Goal: Information Seeking & Learning: Learn about a topic

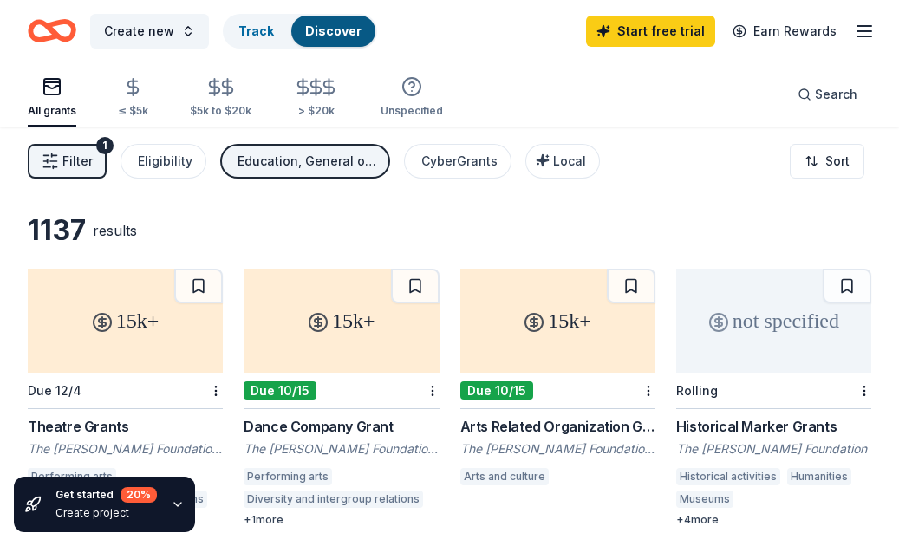
scroll to position [3, 0]
click at [46, 103] on div "All grants" at bounding box center [52, 97] width 49 height 42
click at [61, 160] on button "Filter 1" at bounding box center [67, 161] width 79 height 35
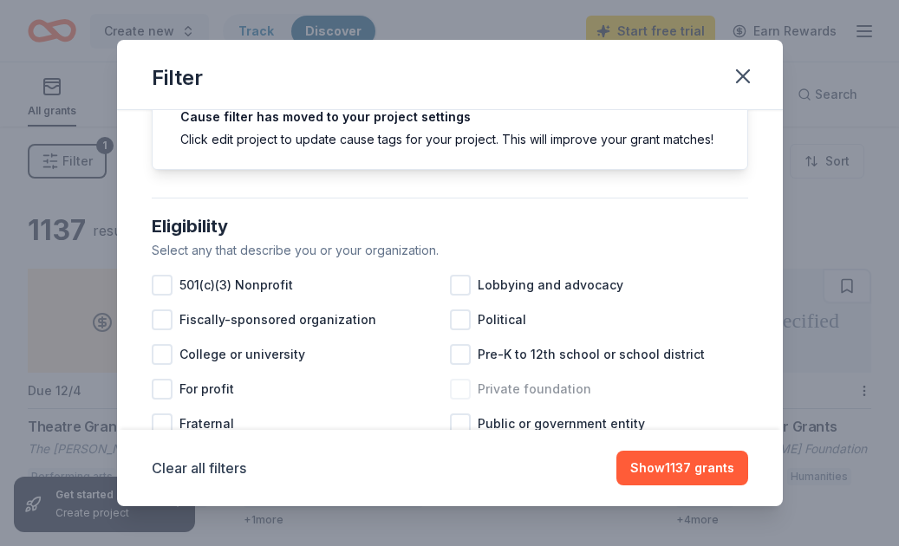
scroll to position [112, 0]
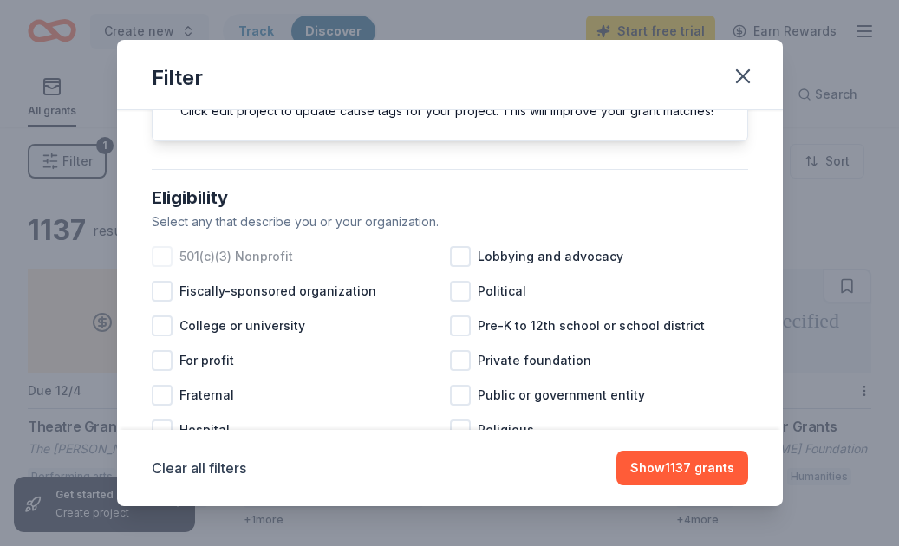
click at [159, 256] on div at bounding box center [162, 256] width 21 height 21
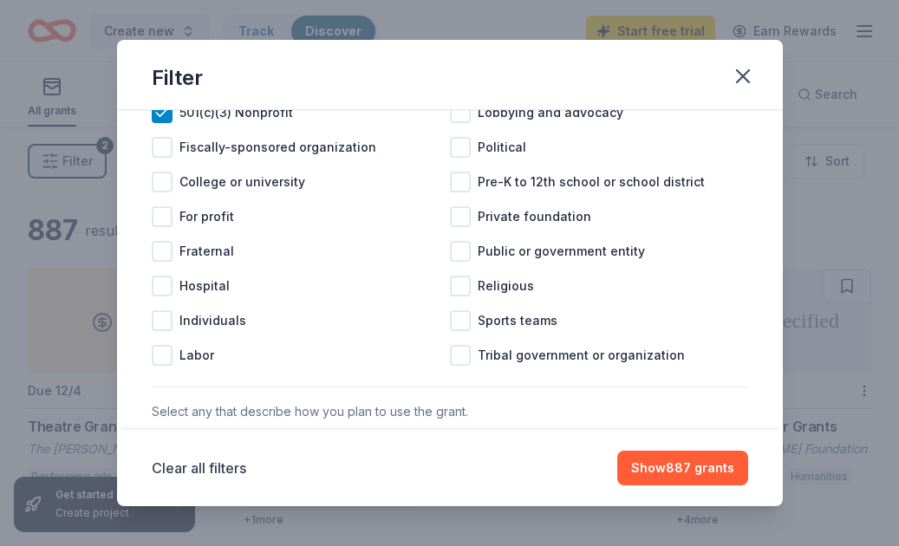
scroll to position [259, 0]
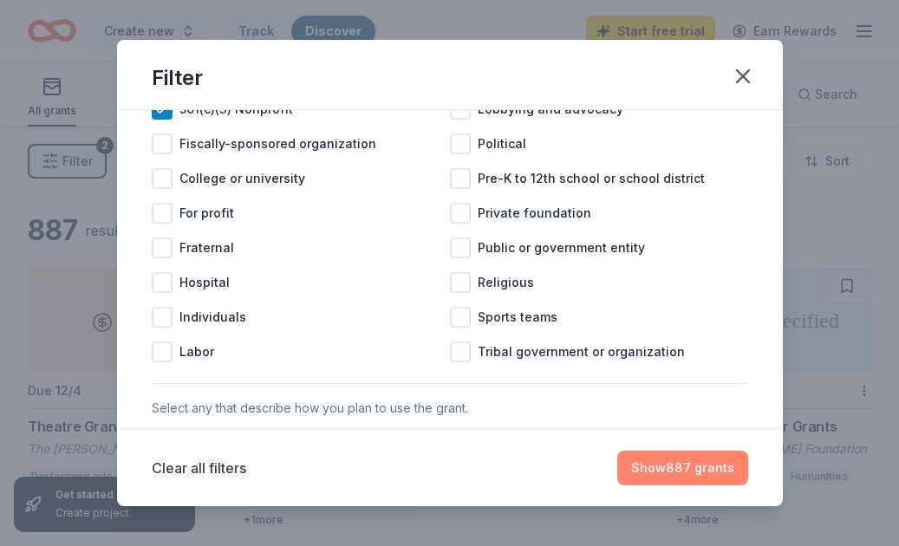
click at [664, 467] on button "Show 887 grants" at bounding box center [682, 468] width 131 height 35
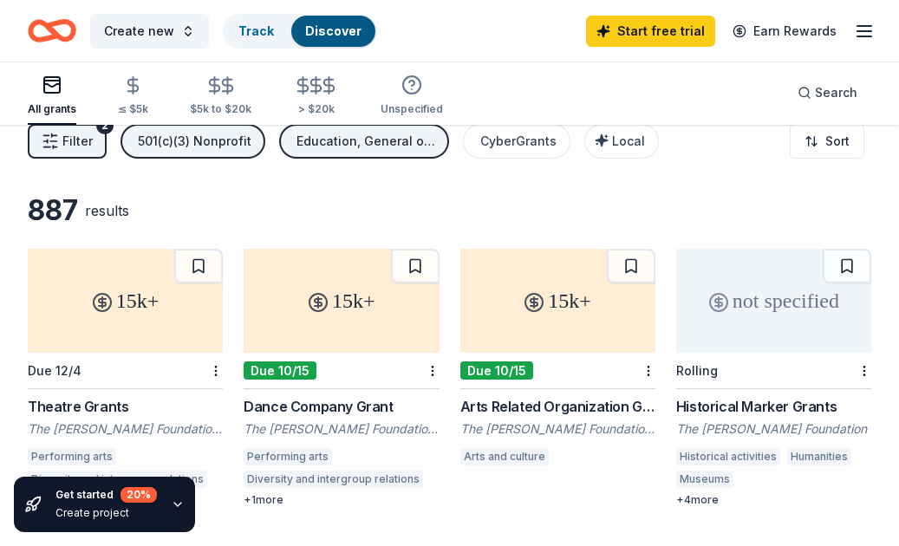
scroll to position [0, 0]
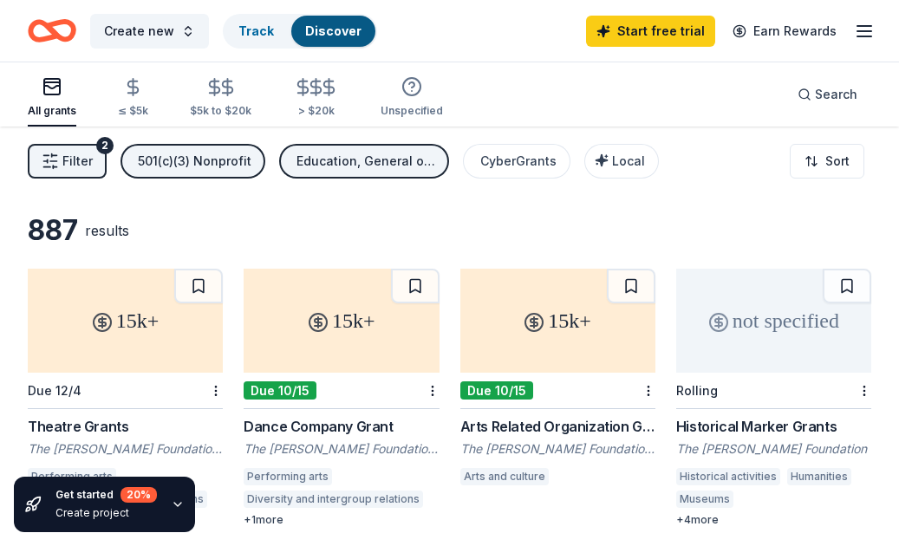
click at [389, 160] on div "Education, General operations" at bounding box center [365, 161] width 139 height 21
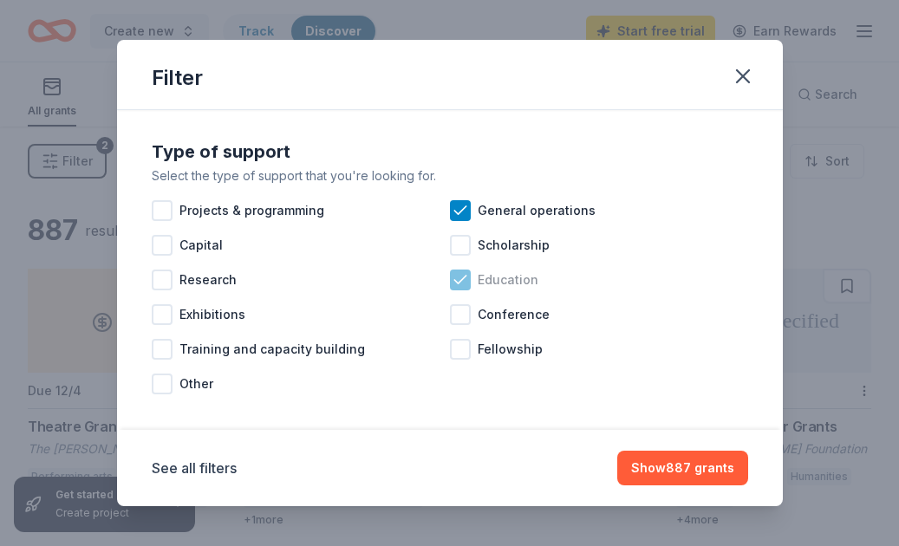
click at [464, 281] on icon at bounding box center [460, 279] width 17 height 17
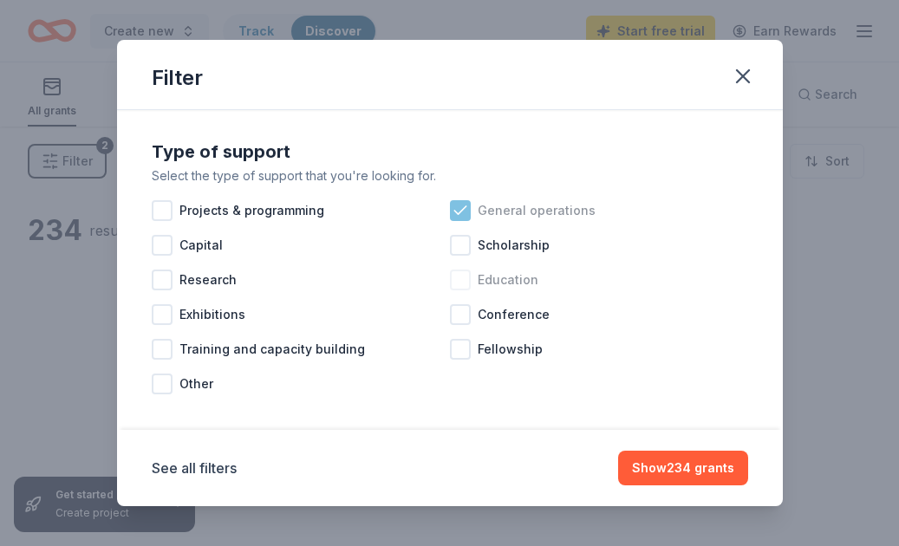
click at [459, 209] on icon at bounding box center [460, 210] width 17 height 17
click at [670, 471] on button "Show 2110 grants" at bounding box center [681, 468] width 133 height 35
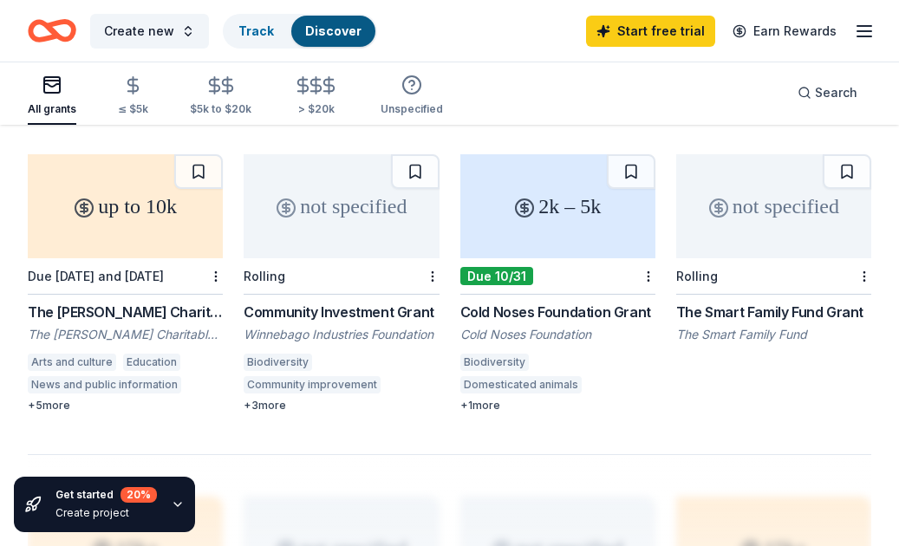
scroll to position [1300, 0]
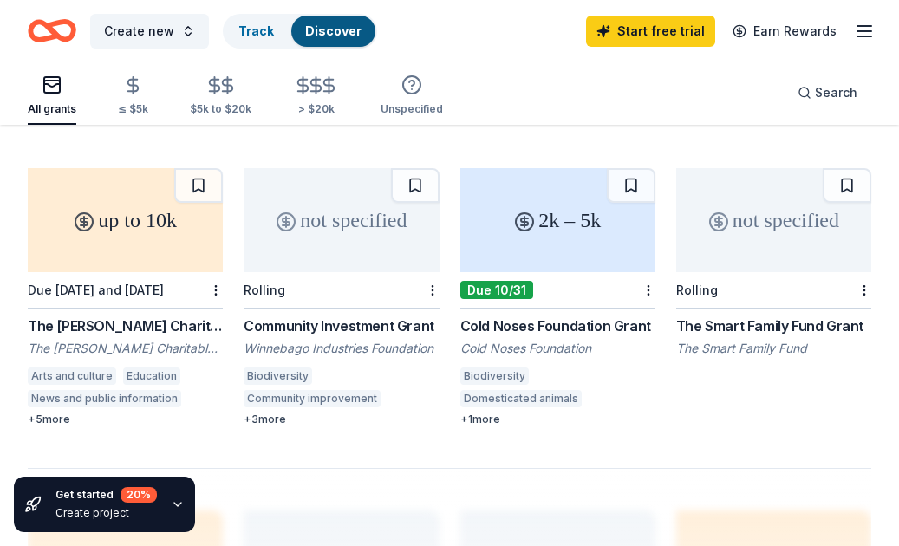
click at [768, 192] on div "not specified" at bounding box center [773, 220] width 195 height 104
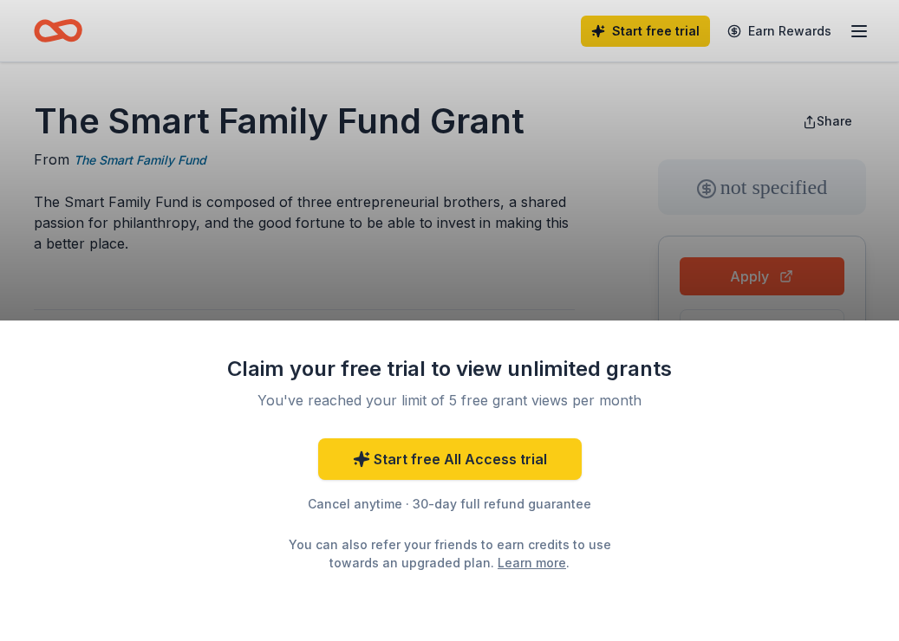
click at [595, 290] on div "Claim your free trial to view unlimited grants You've reached your limit of 5 f…" at bounding box center [449, 320] width 899 height 641
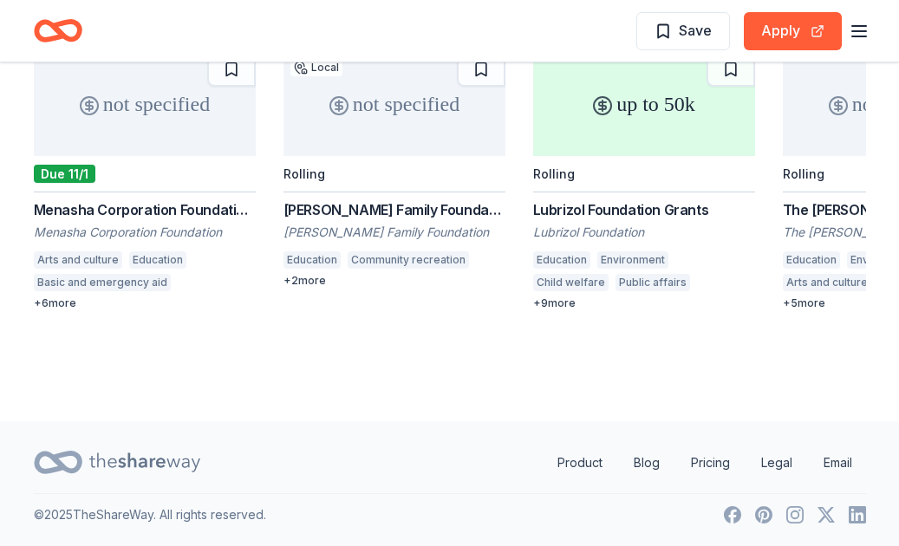
scroll to position [1690, 0]
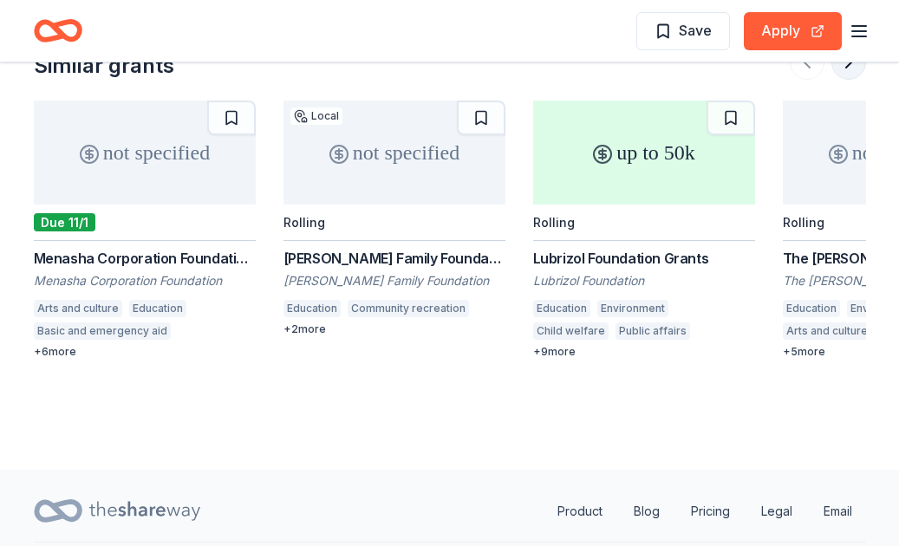
click at [844, 80] on button at bounding box center [848, 62] width 35 height 35
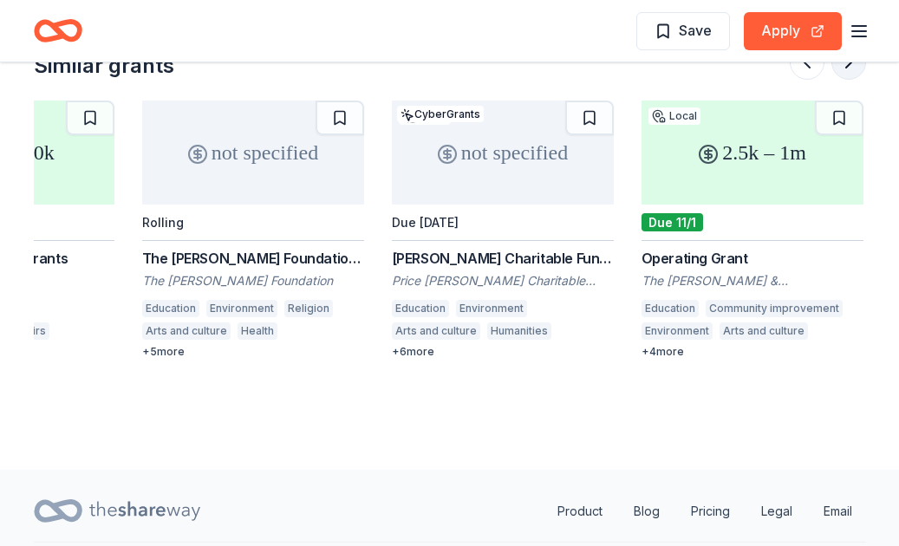
scroll to position [0, 749]
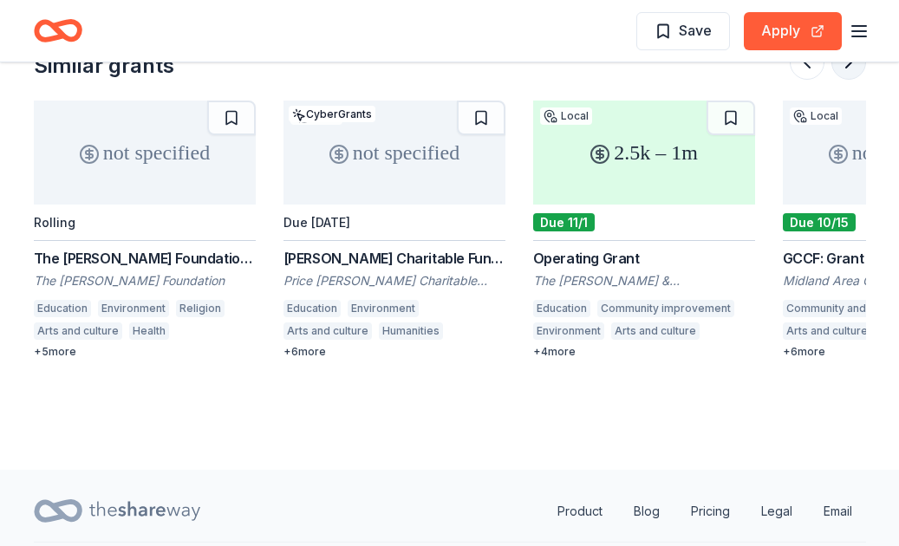
click at [851, 80] on button at bounding box center [848, 62] width 35 height 35
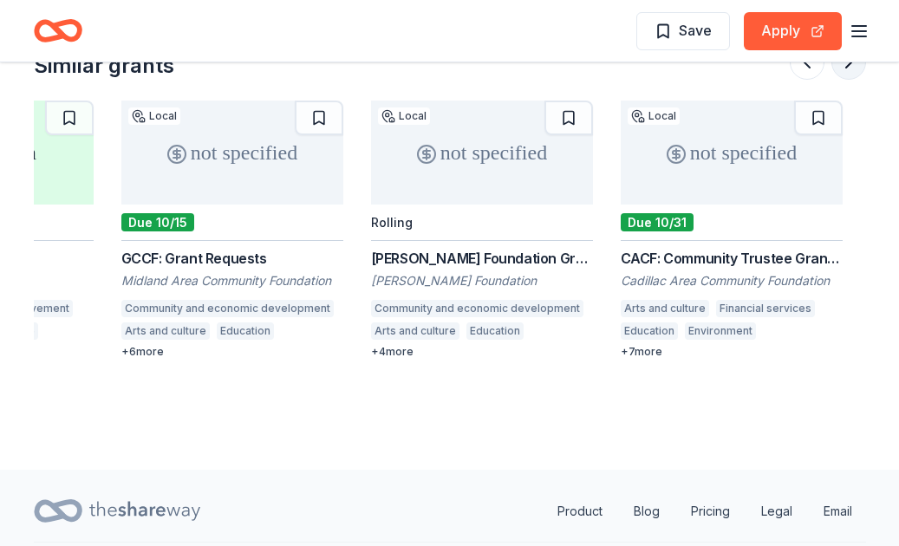
scroll to position [0, 1498]
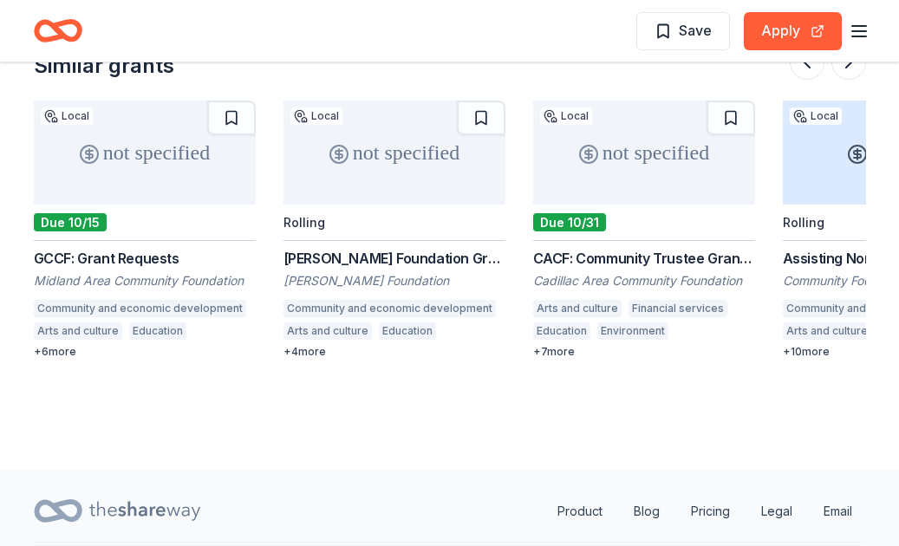
click at [862, 80] on div at bounding box center [828, 62] width 76 height 35
click at [852, 80] on button at bounding box center [848, 62] width 35 height 35
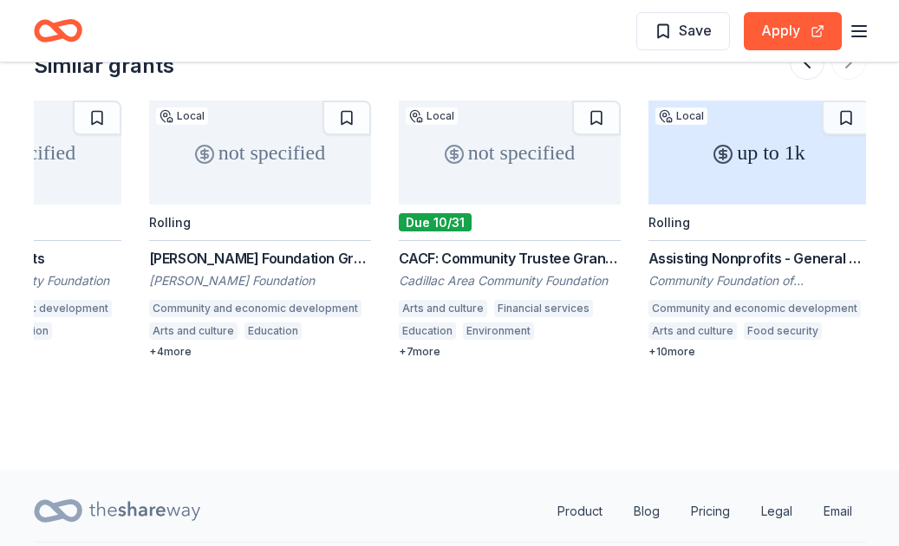
scroll to position [0, 1636]
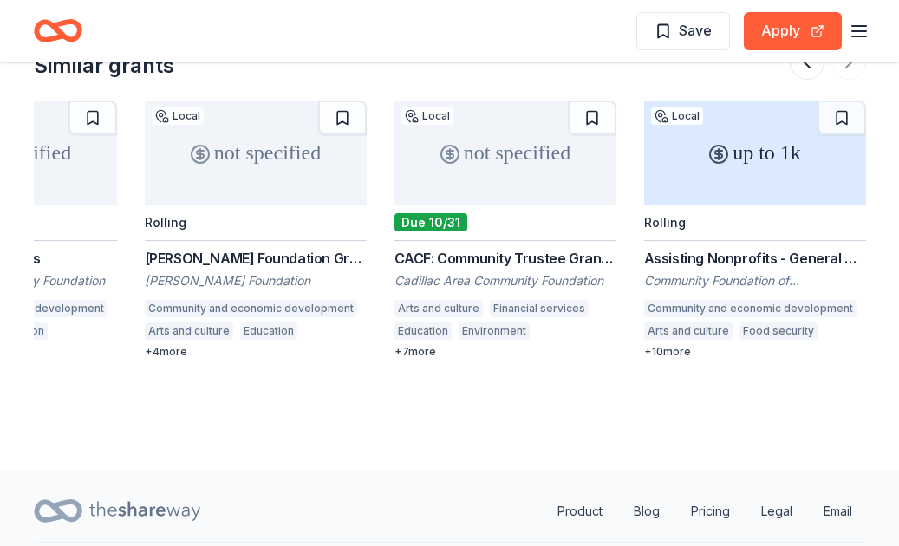
click at [751, 197] on div "up to 1k" at bounding box center [755, 153] width 222 height 104
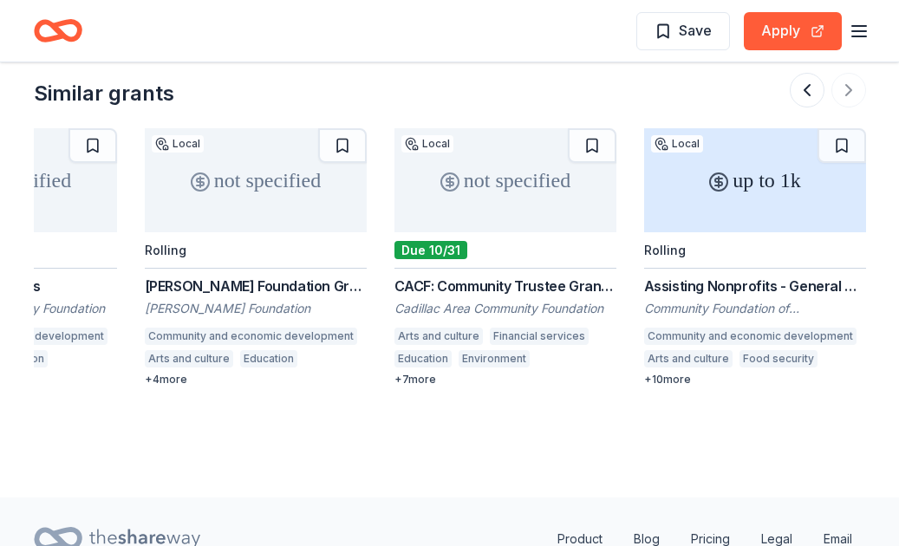
scroll to position [1638, 0]
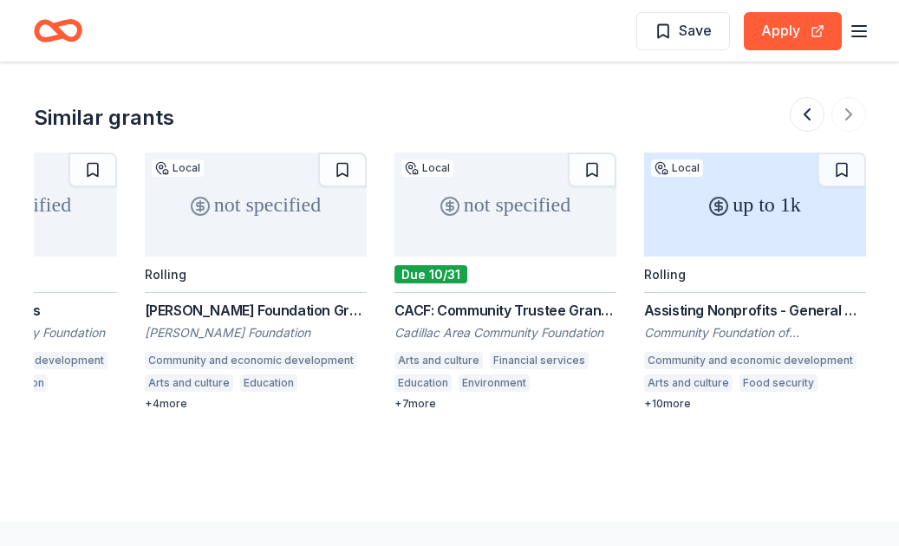
click at [843, 132] on div at bounding box center [828, 114] width 76 height 35
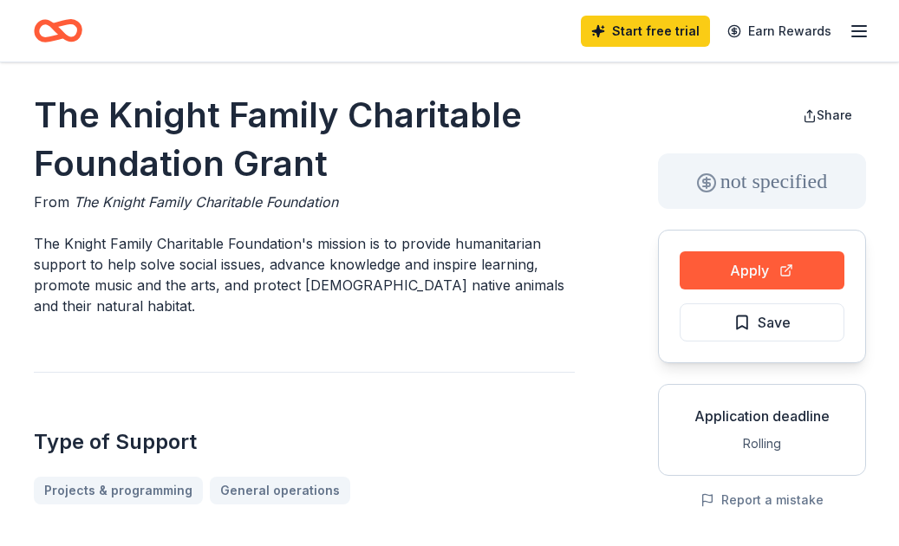
scroll to position [0, 0]
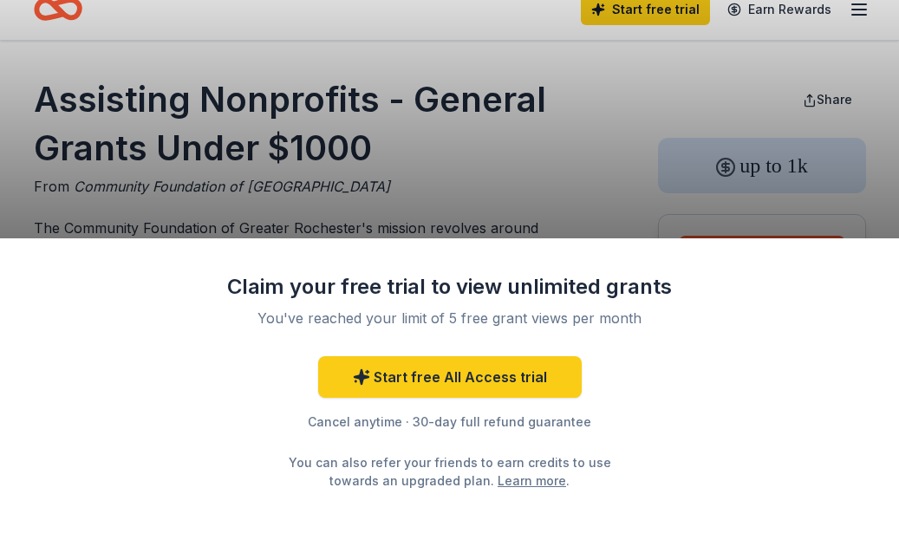
scroll to position [22, 0]
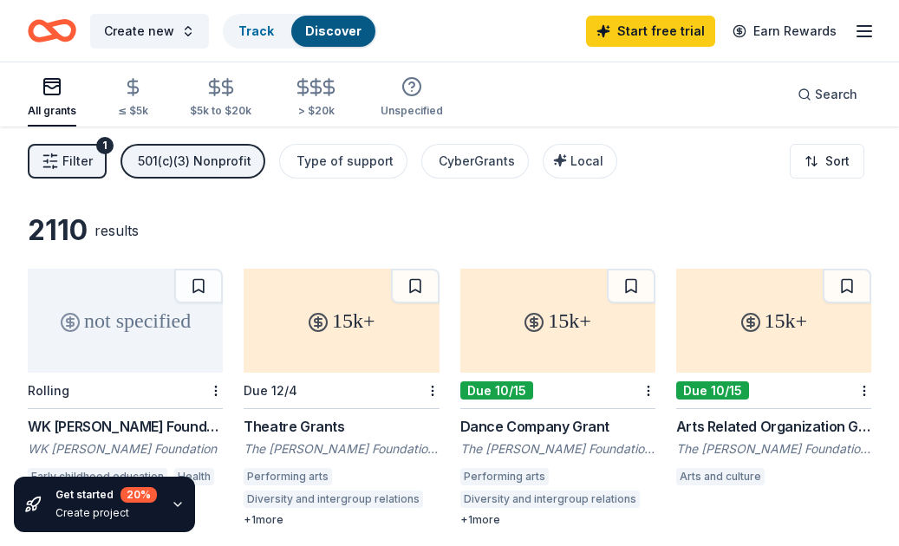
click at [87, 169] on span "Filter" at bounding box center [77, 161] width 30 height 21
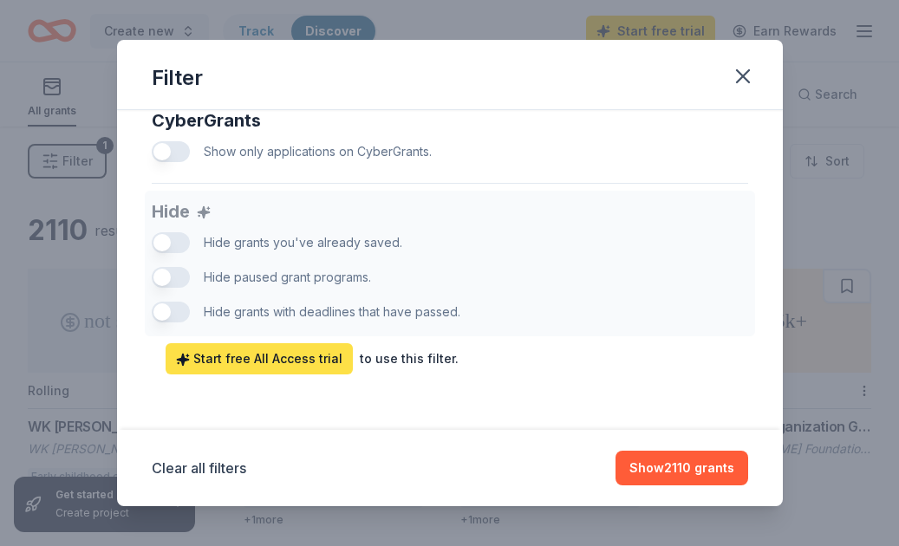
scroll to position [1153, 0]
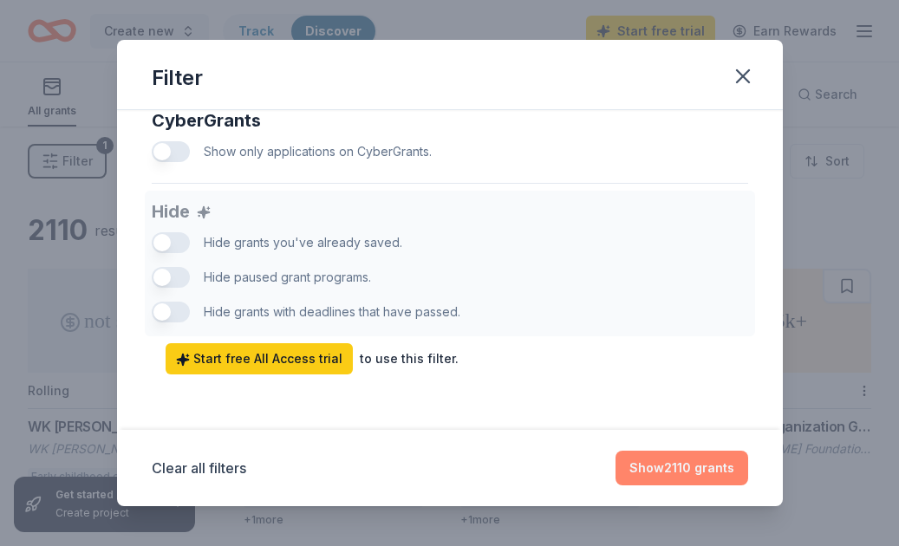
click at [676, 472] on button "Show 2110 grants" at bounding box center [681, 468] width 133 height 35
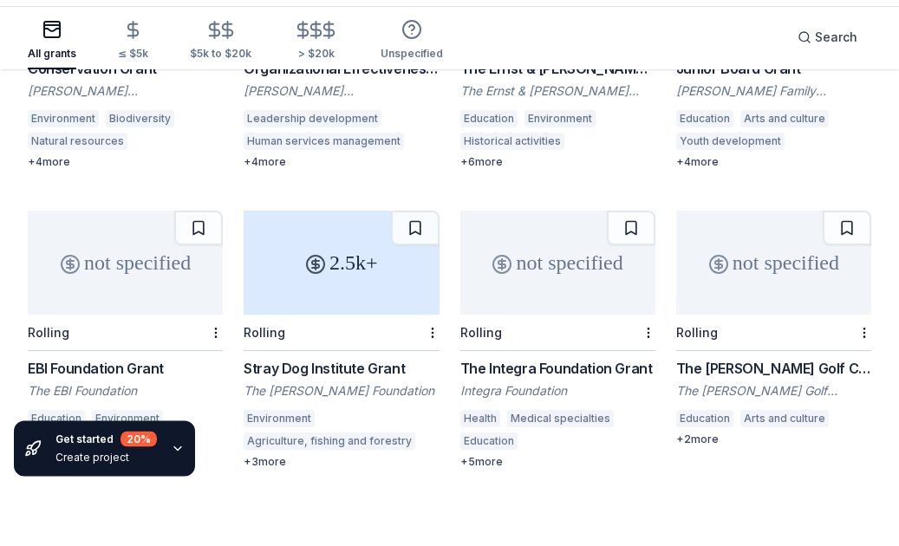
scroll to position [901, 0]
click at [125, 414] on div "EBI Foundation Grant" at bounding box center [125, 424] width 195 height 21
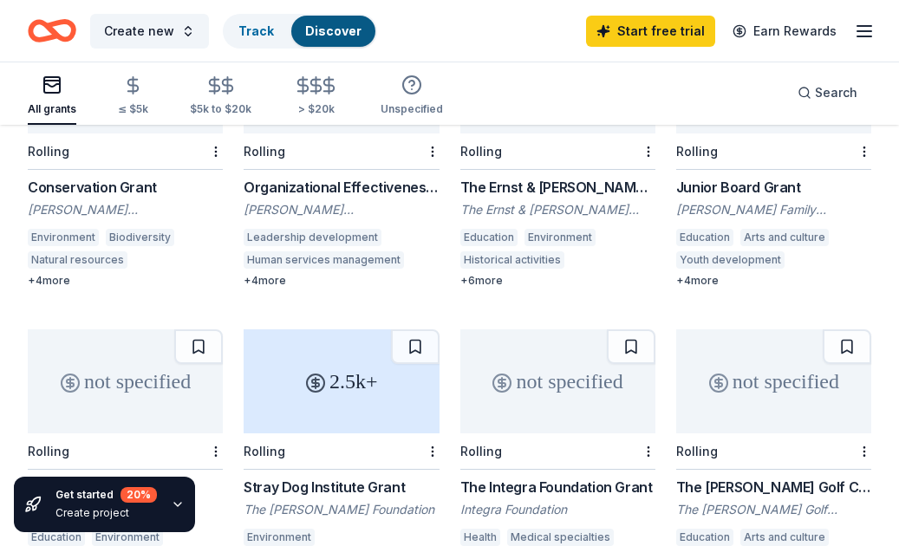
scroll to position [821, 0]
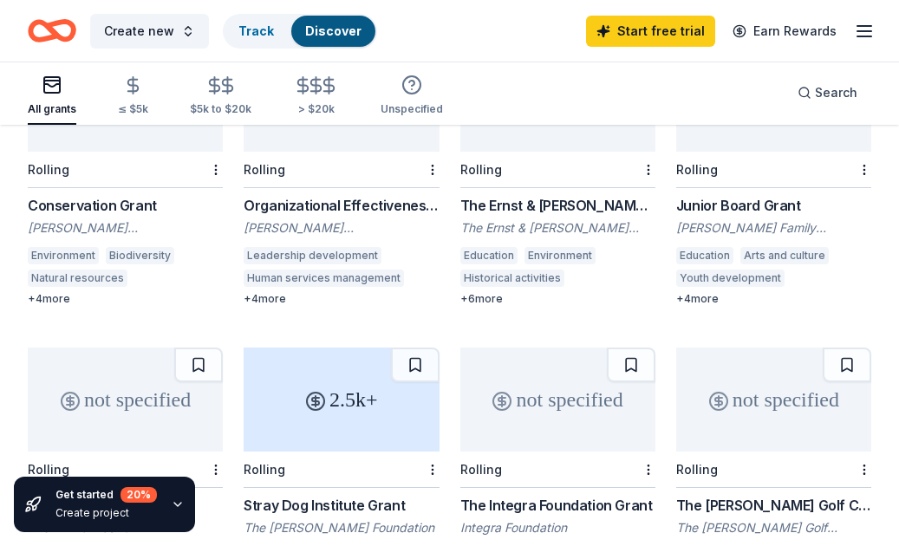
click at [713, 195] on div "Junior Board Grant" at bounding box center [773, 205] width 195 height 21
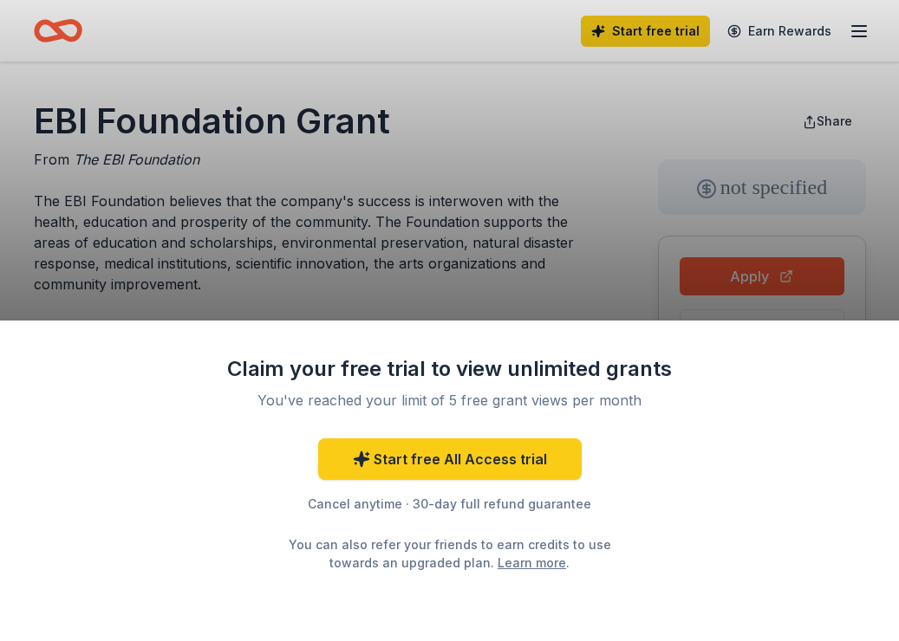
click at [423, 288] on div "Claim your free trial to view unlimited grants You've reached your limit of 5 f…" at bounding box center [449, 320] width 899 height 641
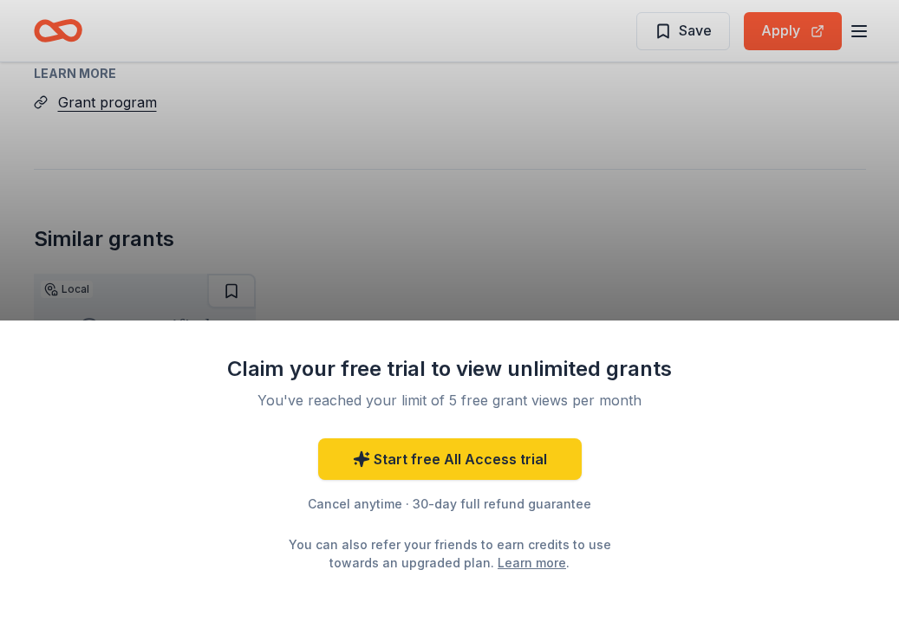
scroll to position [2607, 0]
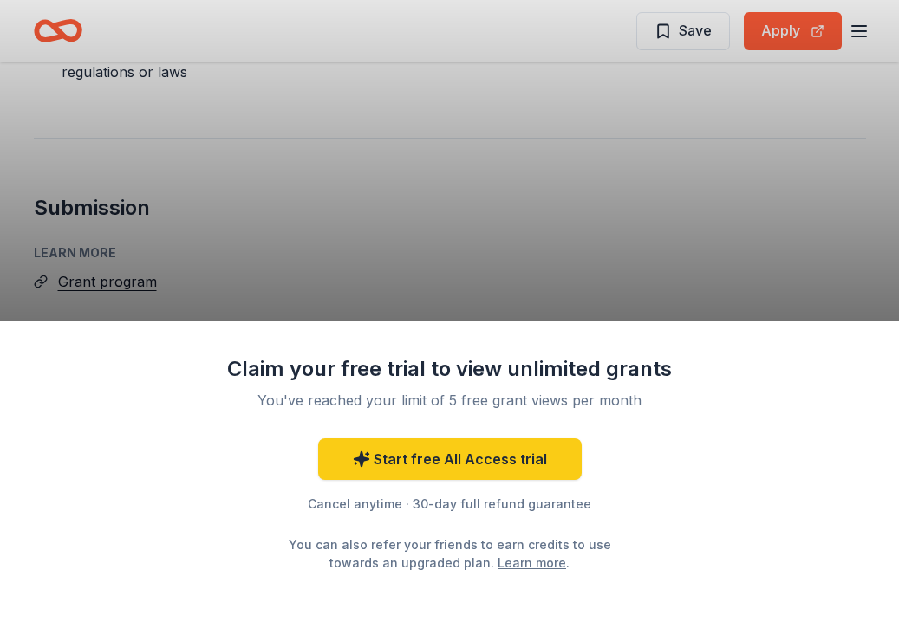
click at [108, 248] on div "Claim your free trial to view unlimited grants You've reached your limit of 5 f…" at bounding box center [449, 320] width 899 height 641
click at [107, 248] on div "Claim your free trial to view unlimited grants You've reached your limit of 5 f…" at bounding box center [449, 320] width 899 height 641
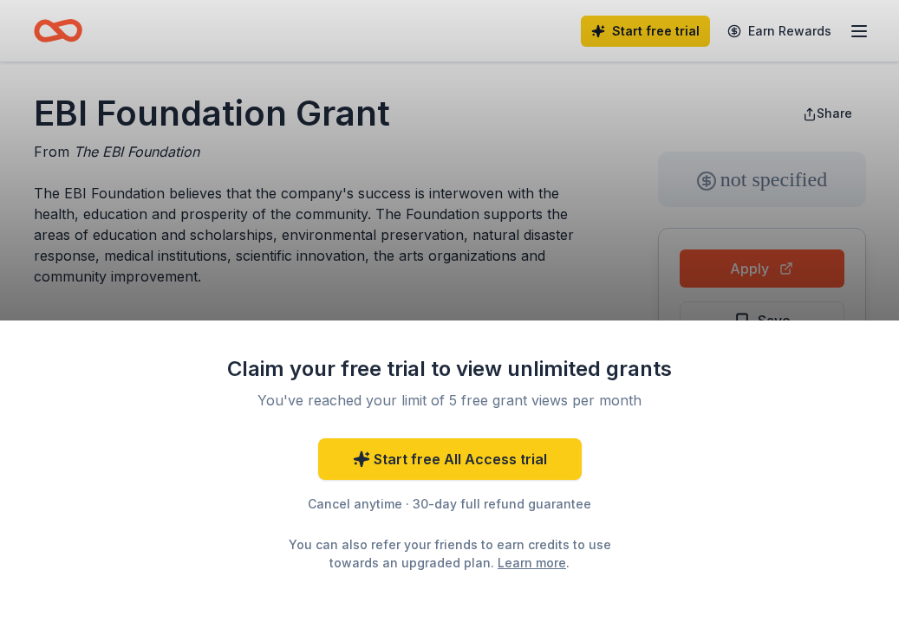
scroll to position [0, 0]
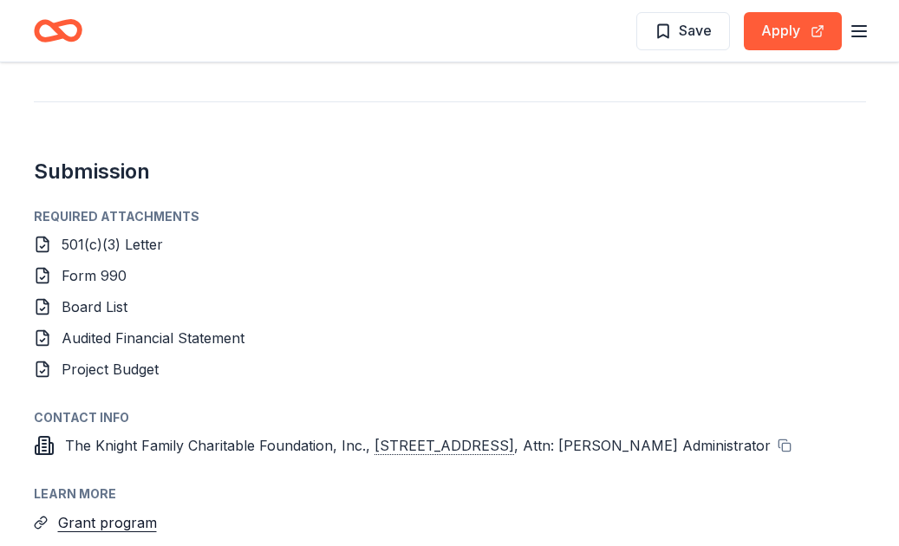
scroll to position [1072, 0]
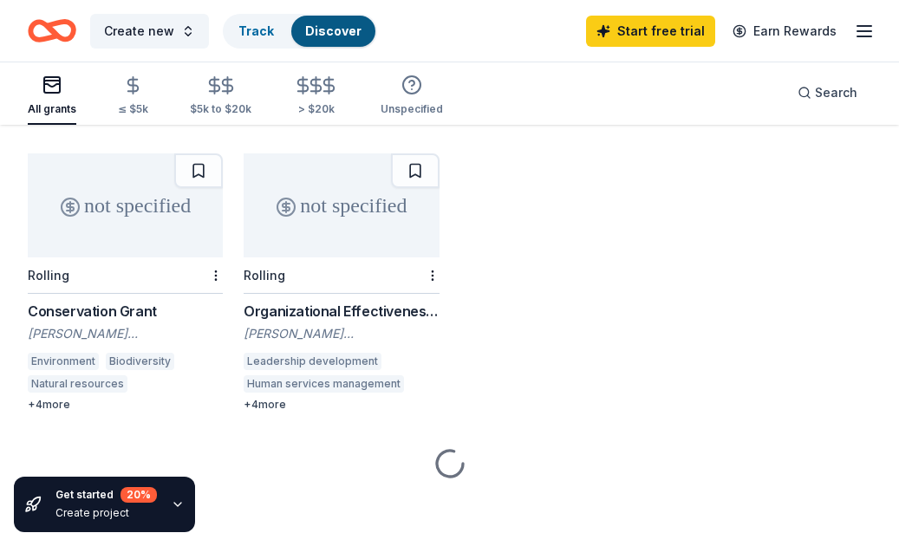
scroll to position [702, 0]
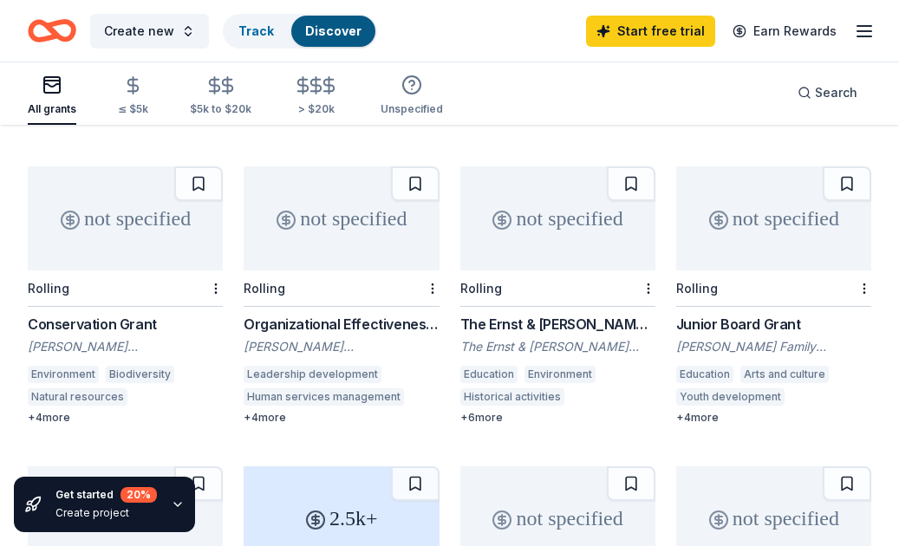
drag, startPoint x: 28, startPoint y: 346, endPoint x: 879, endPoint y: 362, distance: 851.3
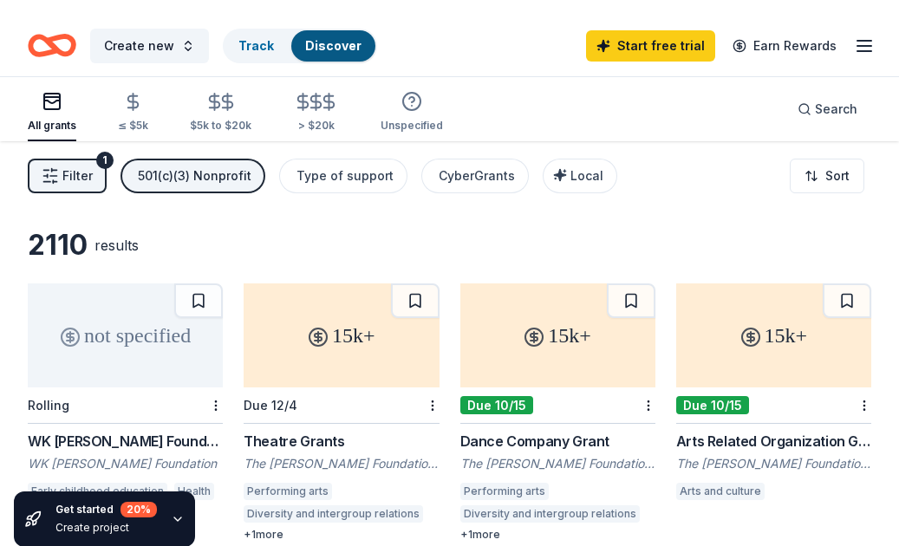
scroll to position [9, 0]
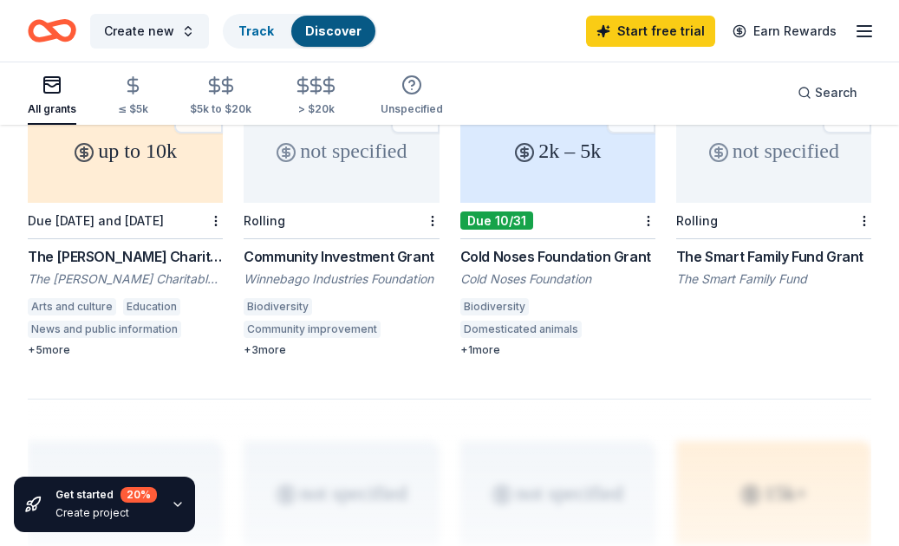
scroll to position [1370, 0]
click at [740, 245] on div "The Smart Family Fund Grant" at bounding box center [773, 255] width 195 height 21
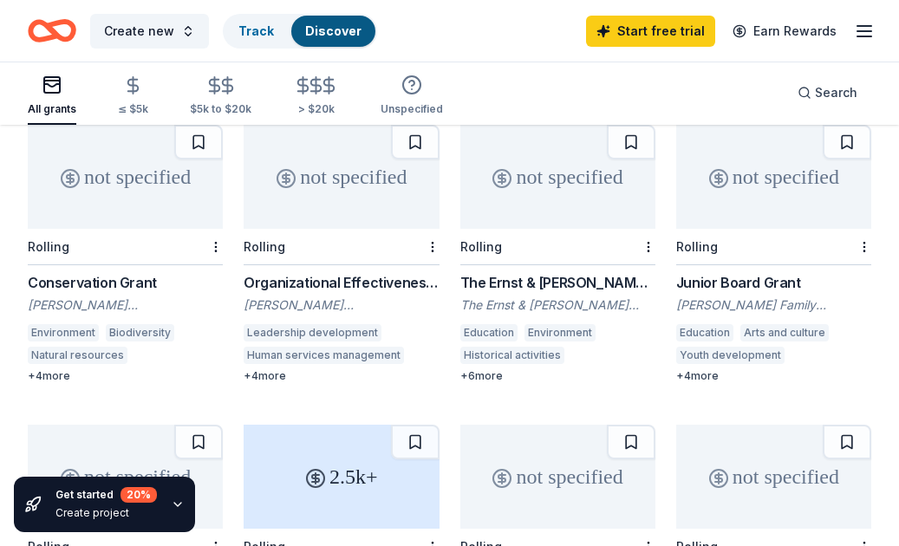
scroll to position [675, 0]
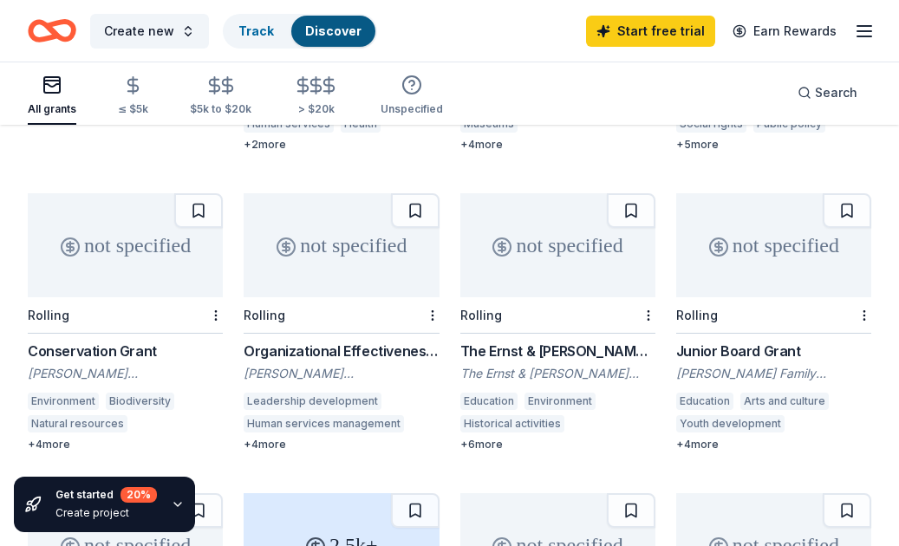
click at [764, 341] on div "Junior Board Grant" at bounding box center [773, 351] width 195 height 21
click at [814, 102] on div "Search" at bounding box center [827, 92] width 60 height 21
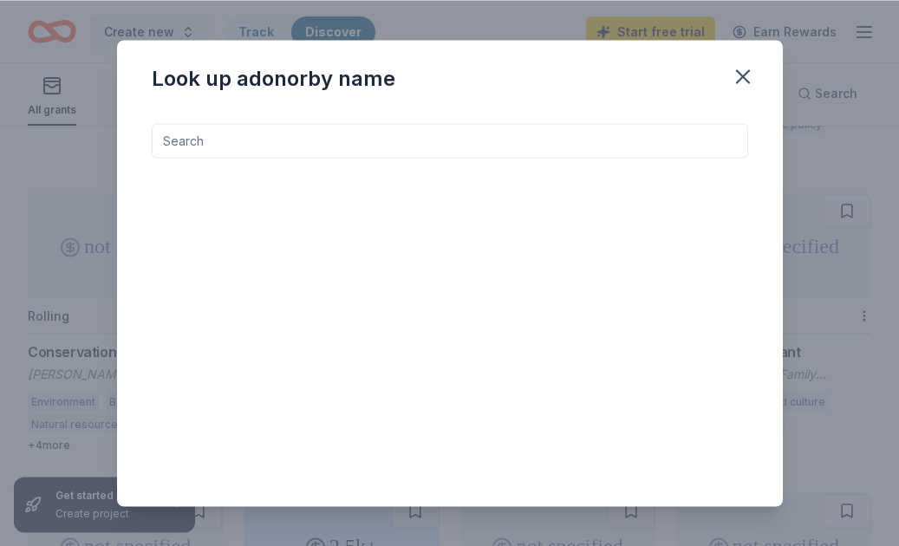
scroll to position [674, 0]
drag, startPoint x: 384, startPoint y: 148, endPoint x: 500, endPoint y: 157, distance: 116.5
click at [384, 148] on input at bounding box center [450, 140] width 596 height 35
click at [354, 146] on input at bounding box center [450, 140] width 596 height 35
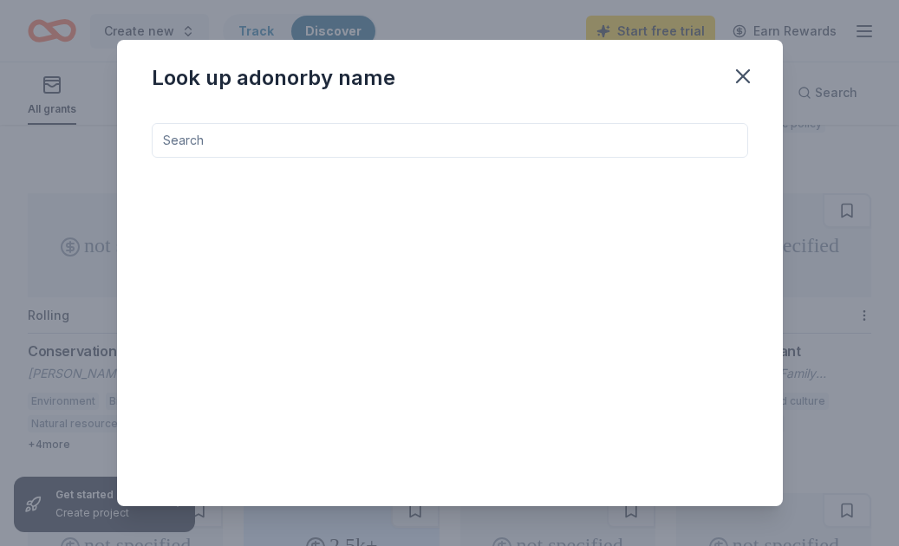
scroll to position [674, 0]
type input "Education program"
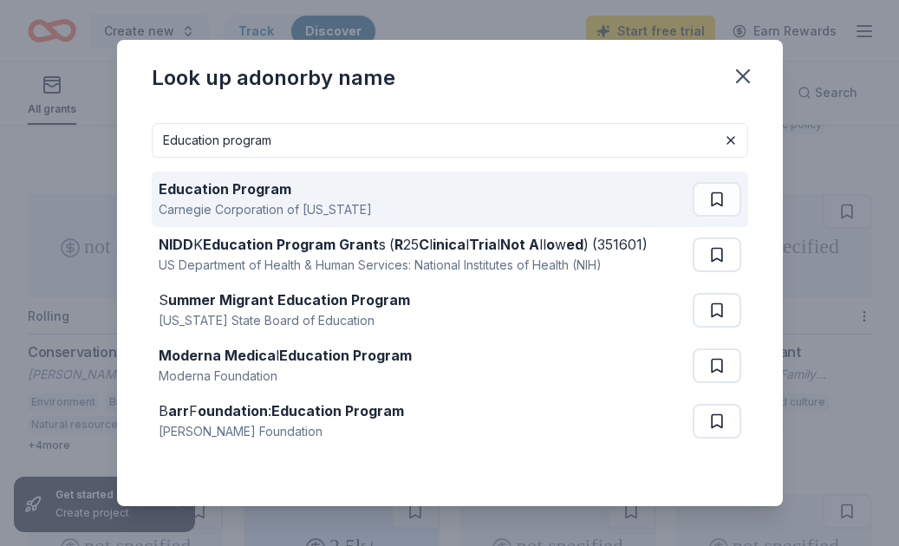
click at [266, 205] on div "Carnegie Corporation of [US_STATE]" at bounding box center [265, 209] width 213 height 21
click at [273, 196] on strong "Education Program" at bounding box center [225, 188] width 133 height 17
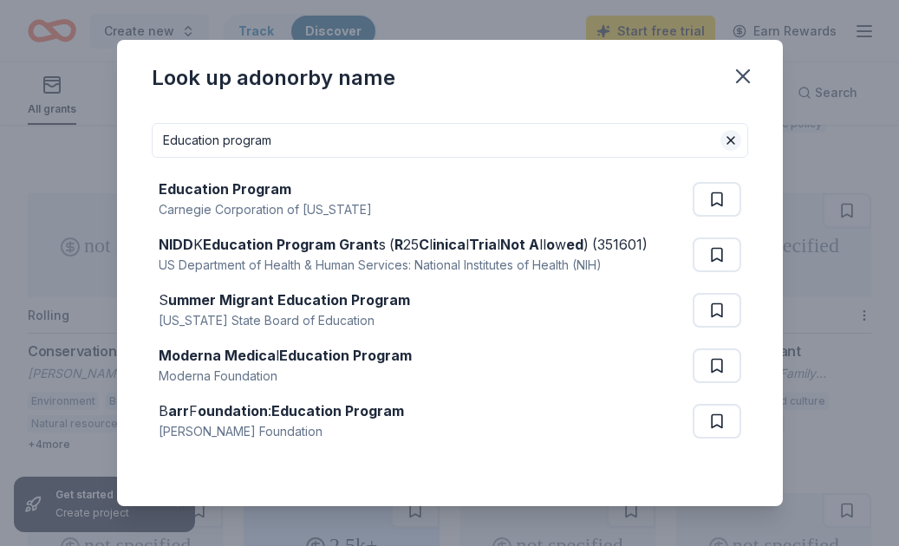
click at [730, 141] on button at bounding box center [730, 140] width 21 height 21
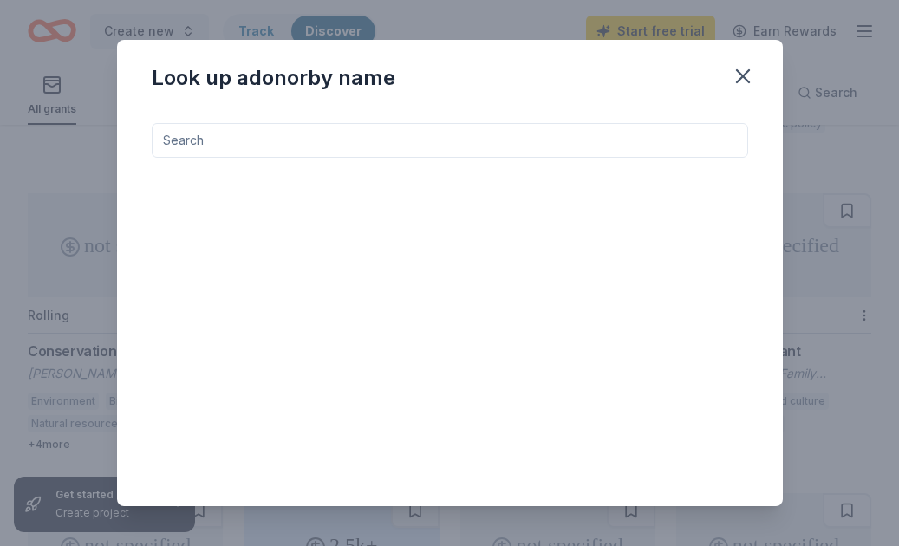
click at [580, 149] on input at bounding box center [450, 140] width 596 height 35
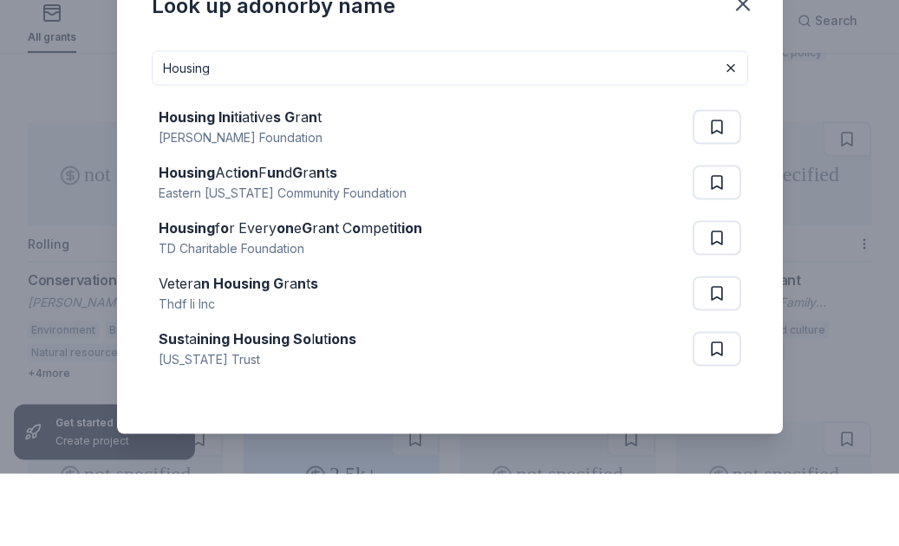
scroll to position [747, 0]
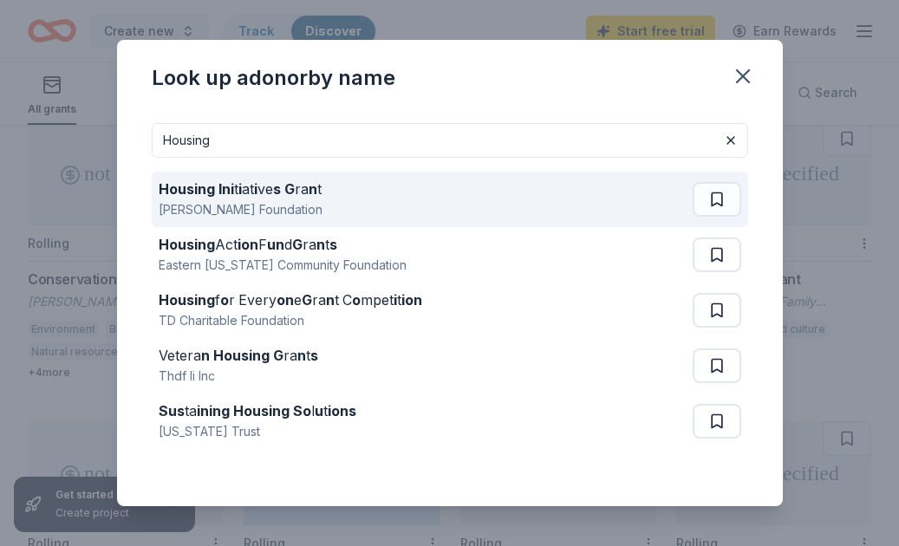
type input "Housing"
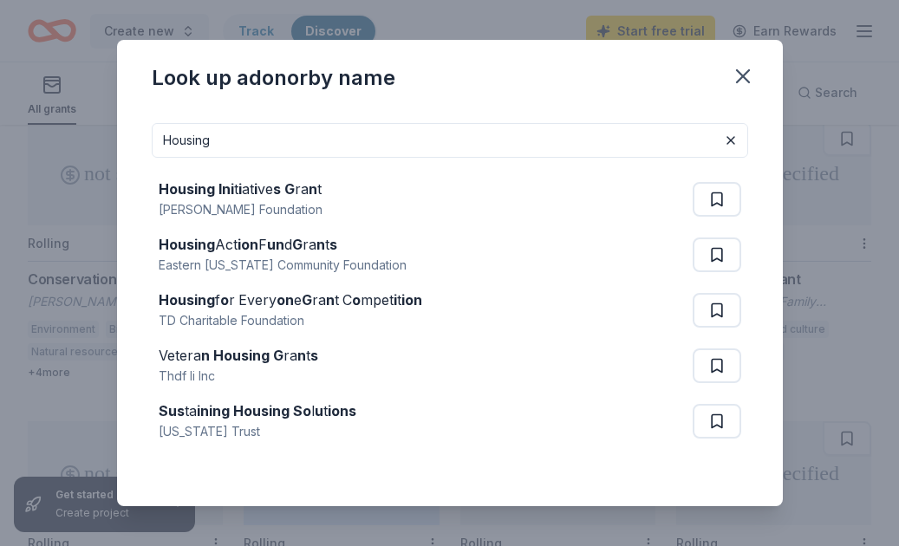
drag, startPoint x: 490, startPoint y: 175, endPoint x: -1, endPoint y: -676, distance: 982.4
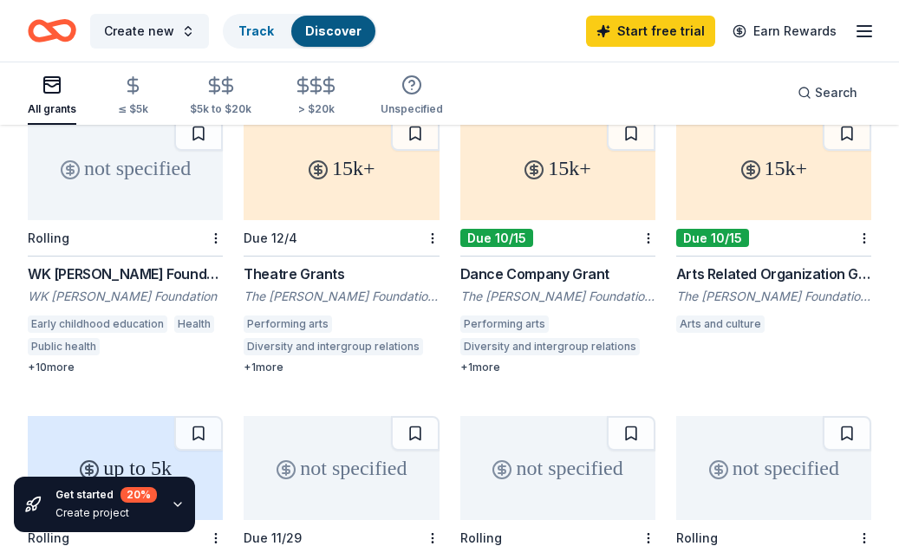
scroll to position [0, 0]
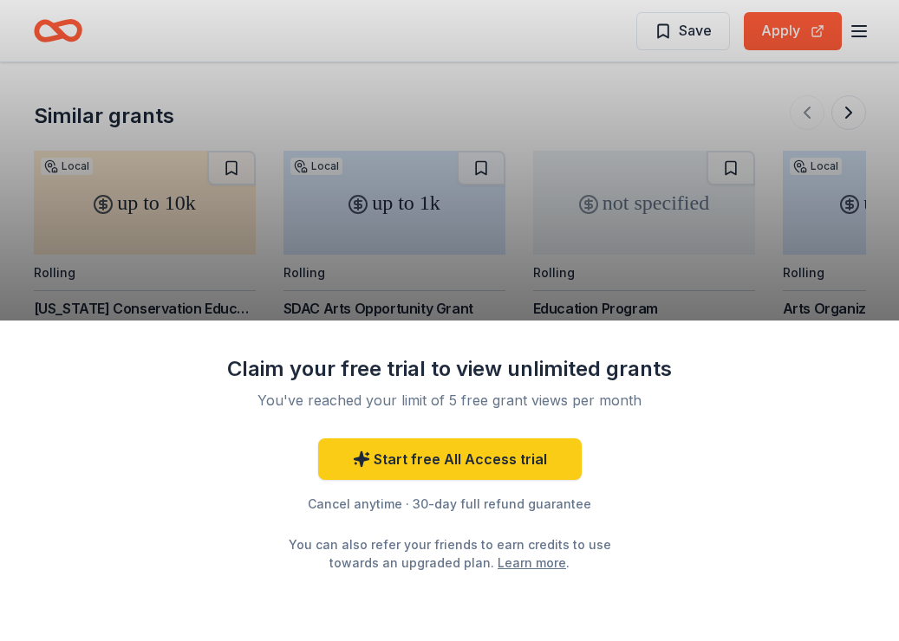
scroll to position [1621, 0]
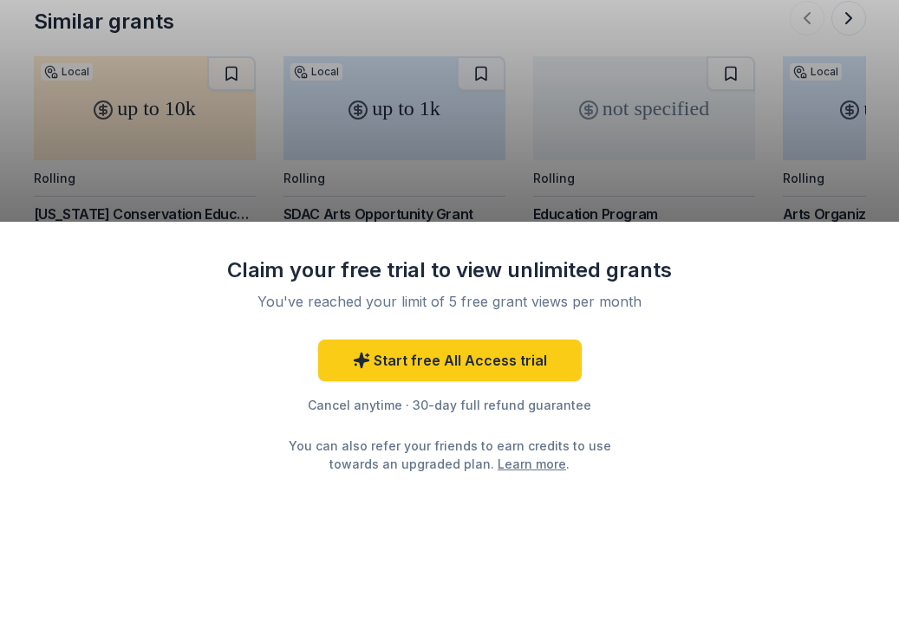
click at [614, 159] on div "Claim your free trial to view unlimited grants You've reached your limit of 5 f…" at bounding box center [449, 320] width 899 height 641
click at [575, 140] on div "Claim your free trial to view unlimited grants You've reached your limit of 5 f…" at bounding box center [449, 320] width 899 height 641
click at [698, 137] on div "Claim your free trial to view unlimited grants You've reached your limit of 5 f…" at bounding box center [449, 320] width 899 height 641
click at [694, 145] on div "Claim your free trial to view unlimited grants You've reached your limit of 5 f…" at bounding box center [449, 320] width 899 height 641
click at [706, 209] on div "Claim your free trial to view unlimited grants You've reached your limit of 5 f…" at bounding box center [449, 320] width 899 height 641
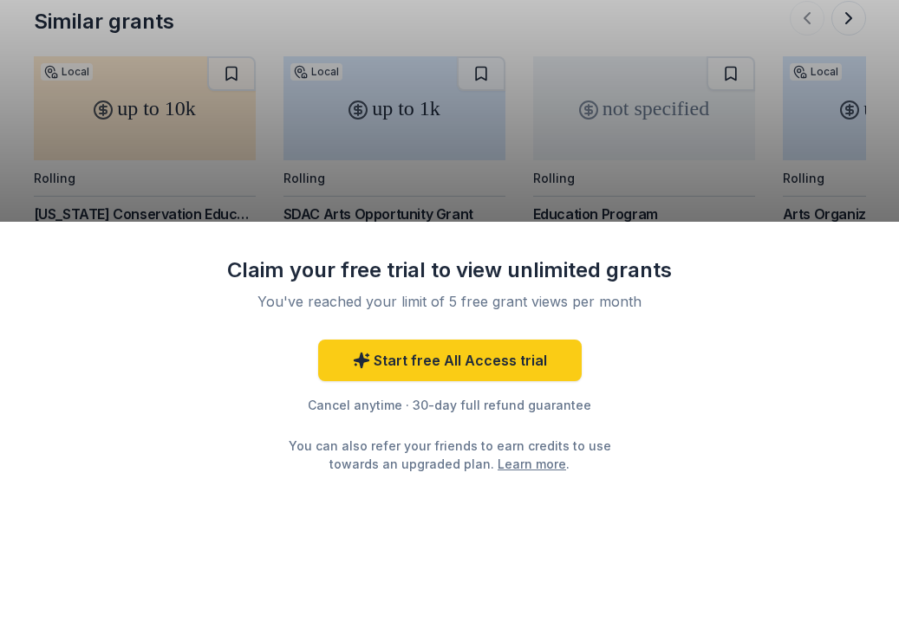
click at [700, 205] on div "Claim your free trial to view unlimited grants You've reached your limit of 5 f…" at bounding box center [449, 320] width 899 height 641
drag, startPoint x: 697, startPoint y: 205, endPoint x: 651, endPoint y: 205, distance: 45.9
click at [669, 204] on div "Claim your free trial to view unlimited grants You've reached your limit of 5 f…" at bounding box center [449, 320] width 899 height 641
click at [620, 212] on div "Claim your free trial to view unlimited grants You've reached your limit of 5 f…" at bounding box center [449, 320] width 899 height 641
click at [623, 210] on div "Claim your free trial to view unlimited grants You've reached your limit of 5 f…" at bounding box center [449, 320] width 899 height 641
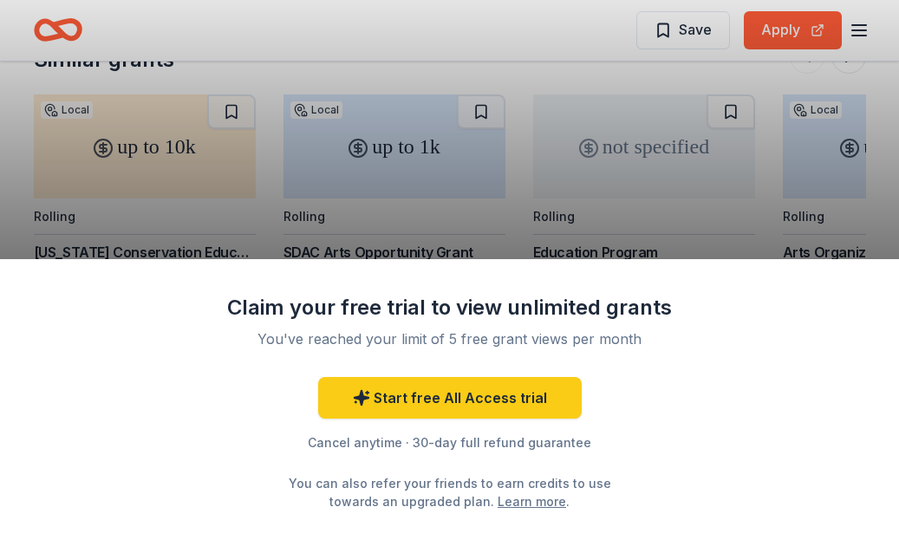
scroll to position [1716, 0]
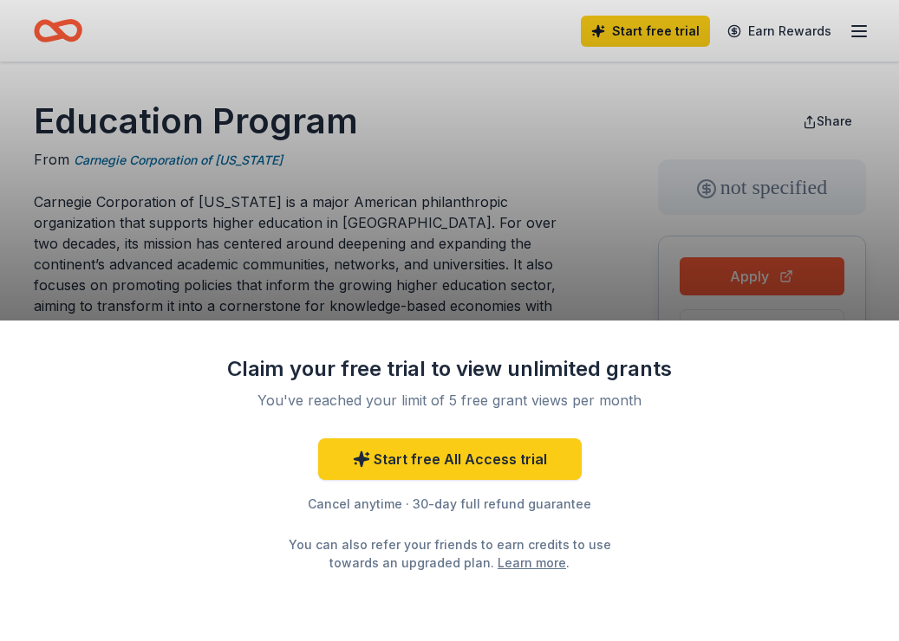
click at [439, 231] on div "Claim your free trial to view unlimited grants You've reached your limit of 5 f…" at bounding box center [449, 320] width 899 height 641
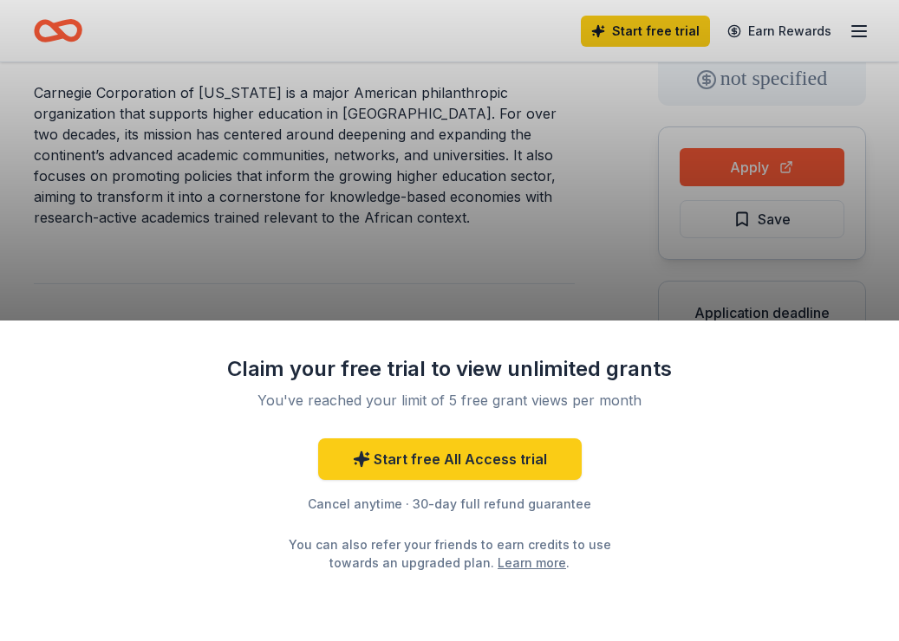
scroll to position [107, 0]
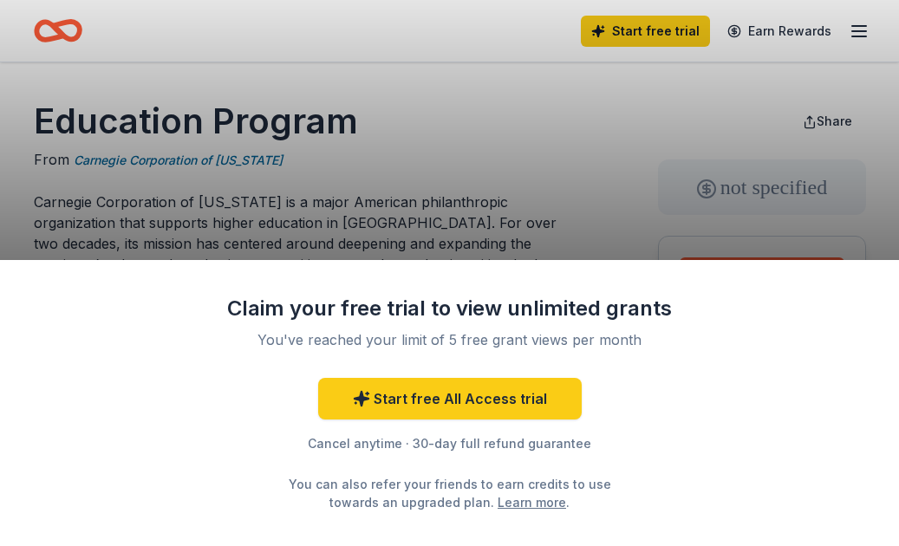
drag, startPoint x: 775, startPoint y: 52, endPoint x: -1, endPoint y: -1, distance: 777.5
click at [0, 0] on html "Start free trial Earn Rewards Education Program From Carnegie Corporation of Ne…" at bounding box center [449, 273] width 899 height 546
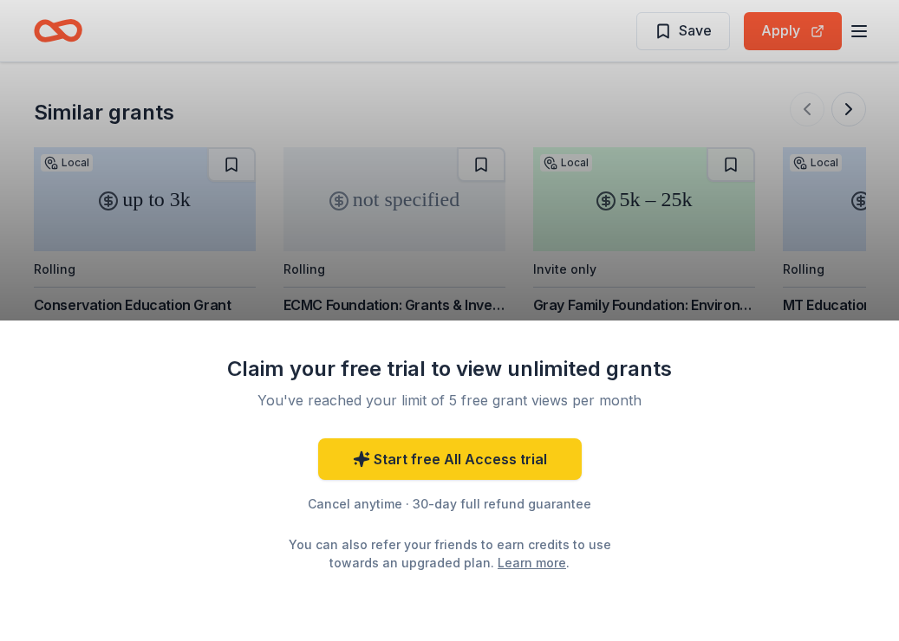
scroll to position [2032, 0]
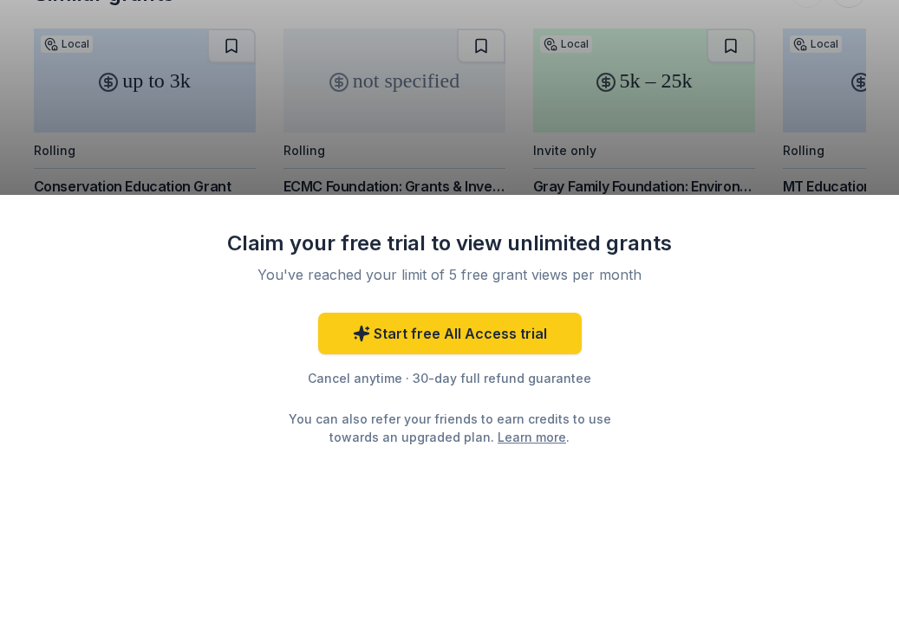
drag, startPoint x: 757, startPoint y: 149, endPoint x: 677, endPoint y: 153, distance: 79.9
click at [677, 153] on div "Claim your free trial to view unlimited grants You've reached your limit of 5 f…" at bounding box center [449, 320] width 899 height 641
drag, startPoint x: 732, startPoint y: 114, endPoint x: 526, endPoint y: 108, distance: 205.5
click at [519, 106] on div "Claim your free trial to view unlimited grants You've reached your limit of 5 f…" at bounding box center [449, 320] width 899 height 641
